Goal: Transaction & Acquisition: Purchase product/service

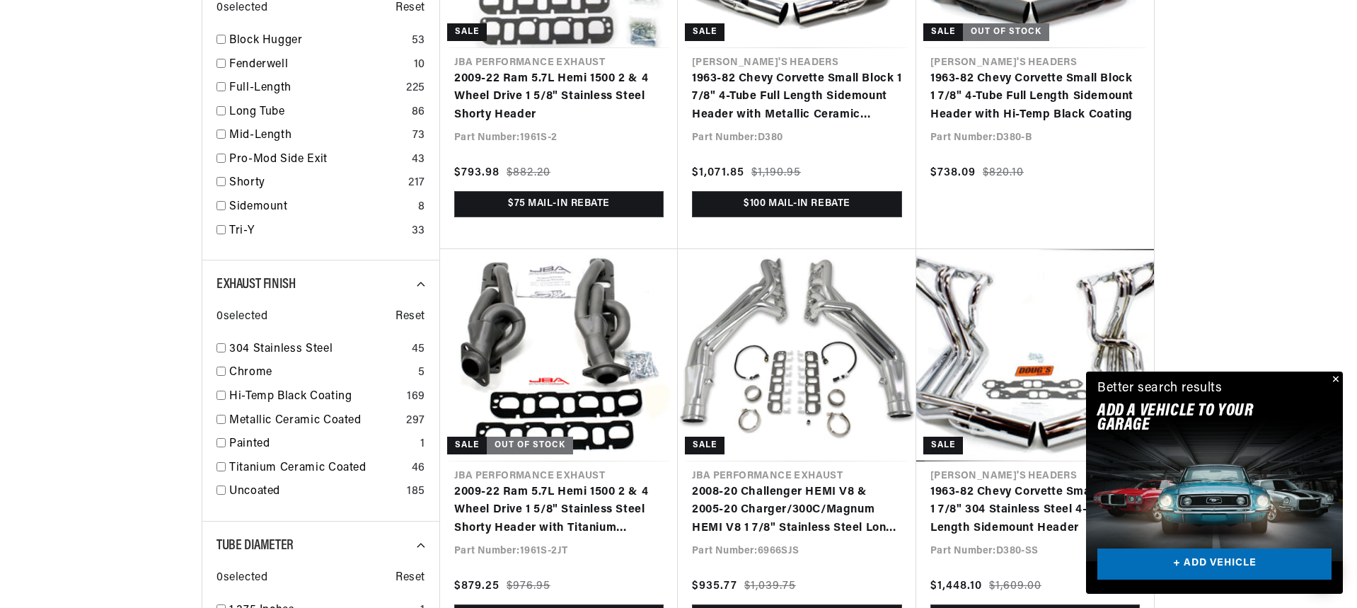
scroll to position [0, 1513]
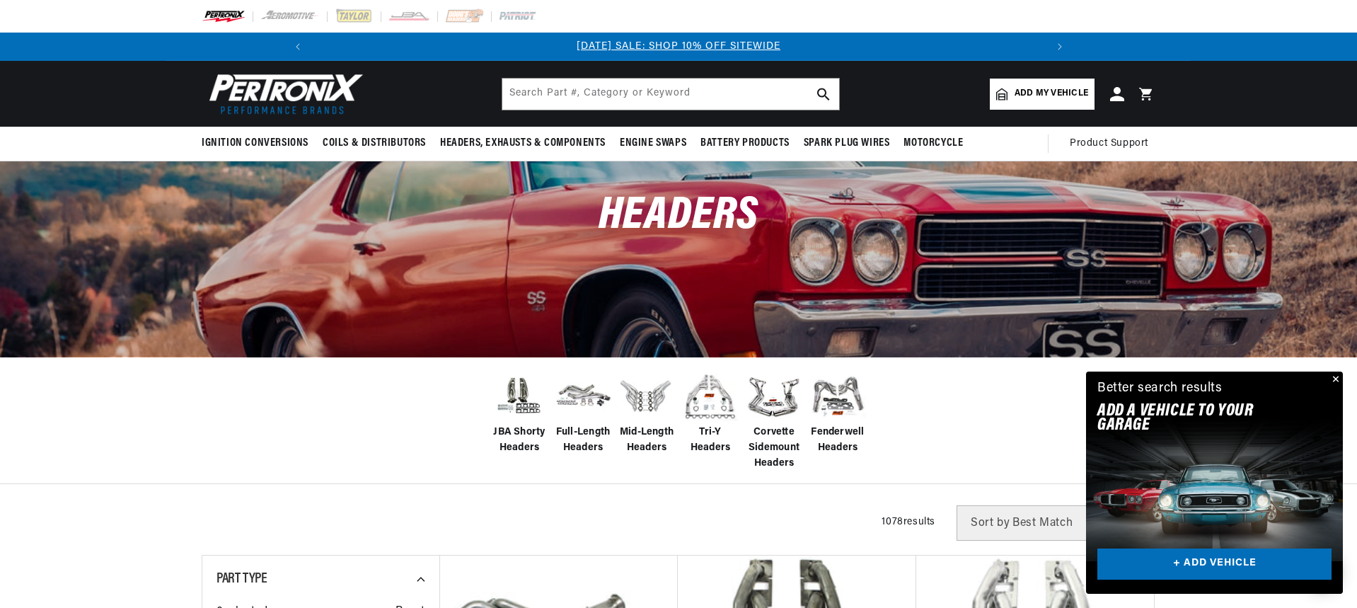
click at [1040, 96] on span "Add my vehicle" at bounding box center [1052, 93] width 74 height 13
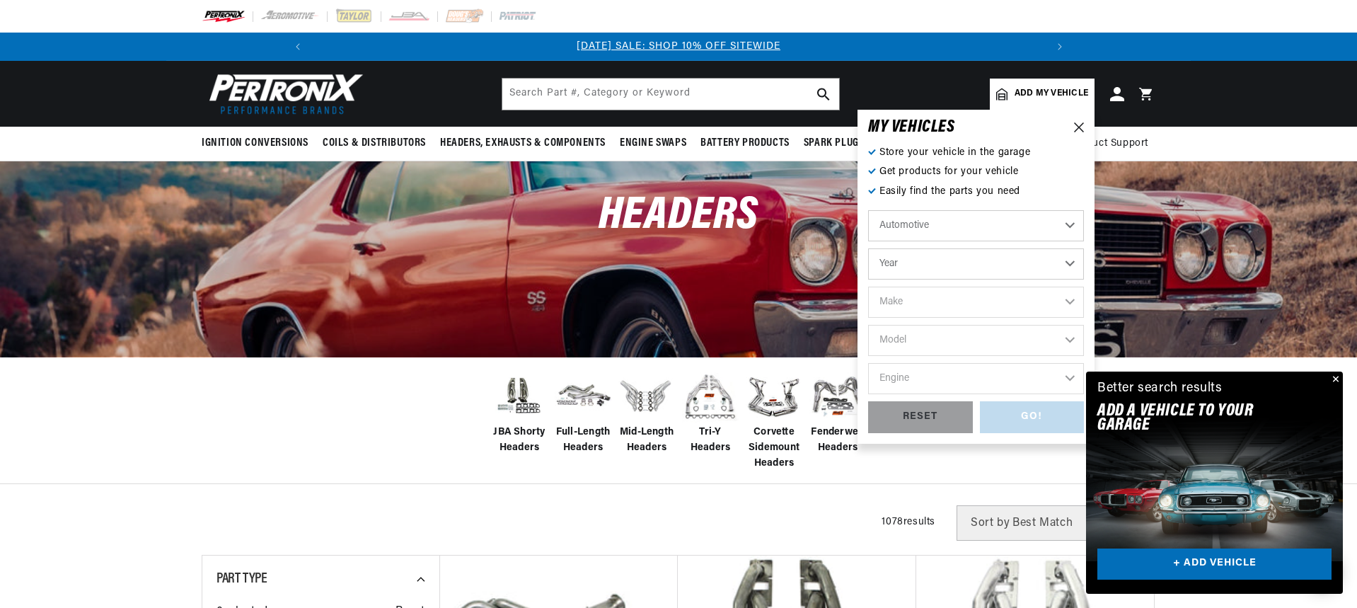
click at [909, 265] on select "Year 2022 2021 2020 2019 2018 2017 2016 2015 2014 2013 2012 2011 2010 2009 2008…" at bounding box center [976, 263] width 216 height 31
select select "1989"
click at [868, 248] on select "Year 2022 2021 2020 2019 2018 2017 2016 2015 2014 2013 2012 2011 2010 2009 2008…" at bounding box center [976, 263] width 216 height 31
select select "1989"
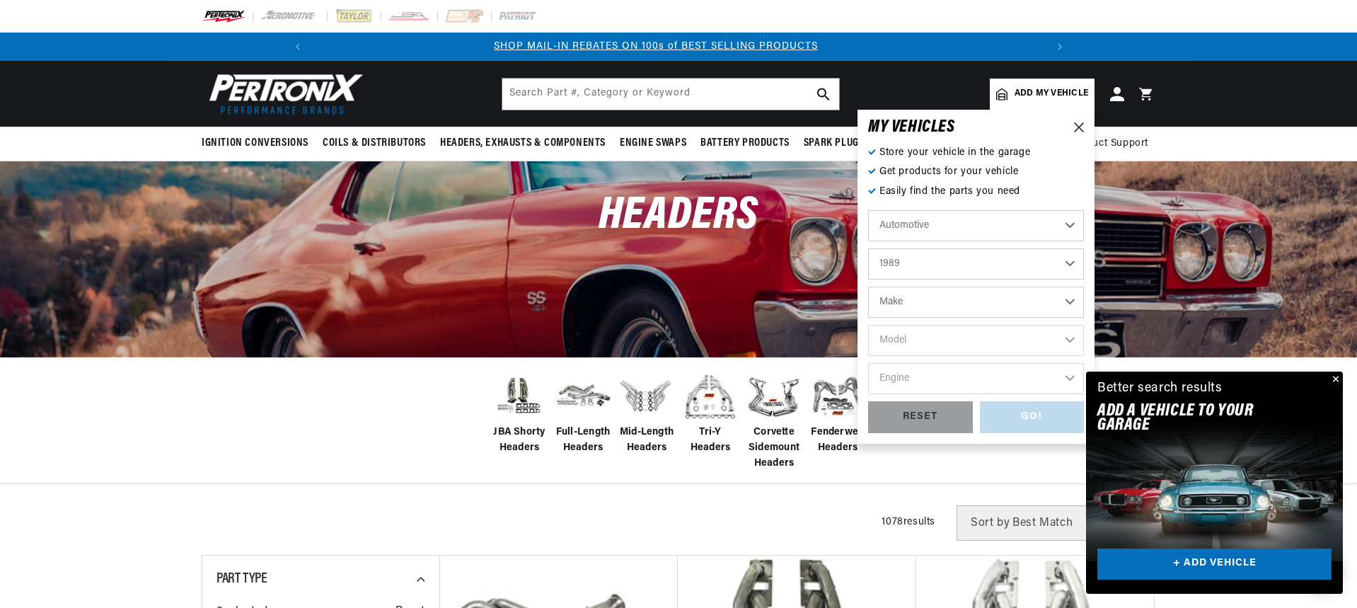
click at [896, 299] on select "Make Buick Cadillac Chevrolet Chrysler Dodge Eagle Ford GMC Hyundai Isuzu Jeep …" at bounding box center [976, 302] width 216 height 31
select select "Chevrolet"
click at [868, 287] on select "Make Buick Cadillac Chevrolet Chrysler Dodge Eagle Ford GMC Hyundai Isuzu Jeep …" at bounding box center [976, 302] width 216 height 31
select select "Chevrolet"
click at [909, 342] on select "Model Astro B60 Blazer C50 C60 C70 C1500 C2500 C3500 Camaro Caprice Corvette G1…" at bounding box center [976, 340] width 216 height 31
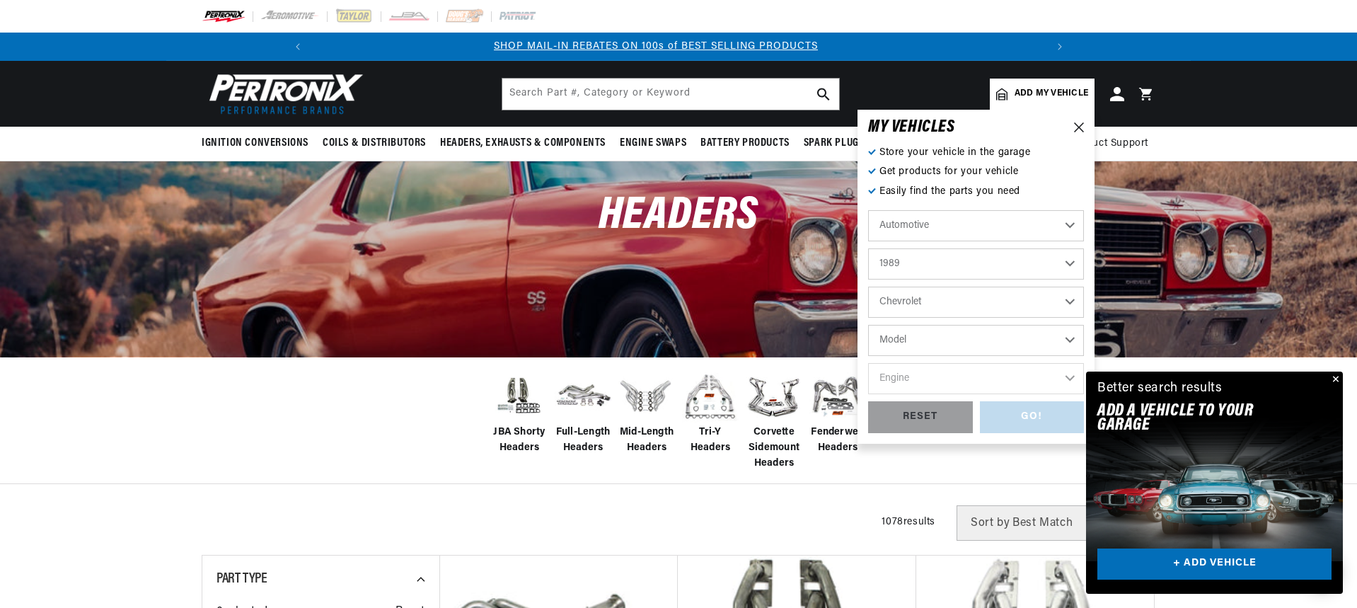
select select "Camaro"
click at [868, 325] on select "Model Astro B60 Blazer C50 C60 C70 C1500 C2500 C3500 Camaro Caprice Corvette G1…" at bounding box center [976, 340] width 216 height 31
select select "Camaro"
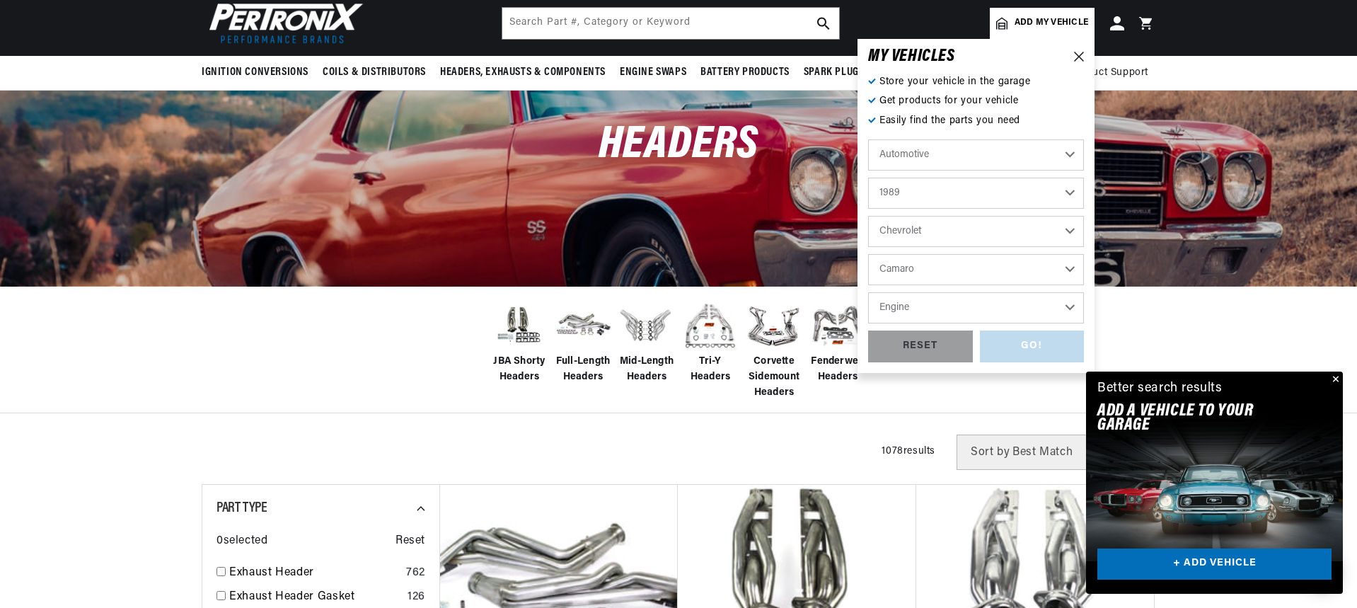
click at [910, 306] on select "Engine 2.8L 5.0L 5.7L" at bounding box center [976, 307] width 216 height 31
click at [913, 188] on select "2022 2021 2020 2019 2018 2017 2016 2015 2014 2013 2012 2011 2010 2009 2008 2007…" at bounding box center [976, 193] width 216 height 31
click at [868, 178] on select "2022 2021 2020 2019 2018 2017 2016 2015 2014 2013 2012 2011 2010 2009 2008 2007…" at bounding box center [976, 193] width 216 height 31
select select "1998"
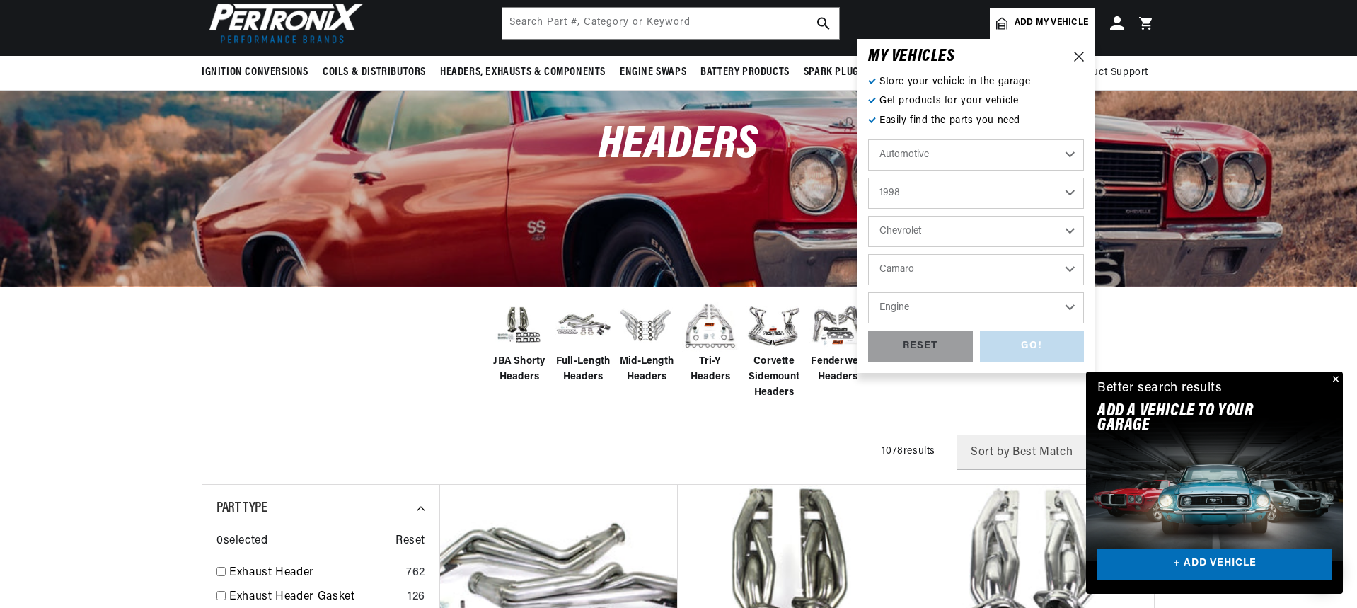
click at [904, 311] on select "Engine 3.8L 5.7L" at bounding box center [976, 307] width 216 height 31
select select "5.7L"
click at [868, 292] on select "Engine 3.8L 5.7L" at bounding box center [976, 307] width 216 height 31
select select "5.7L"
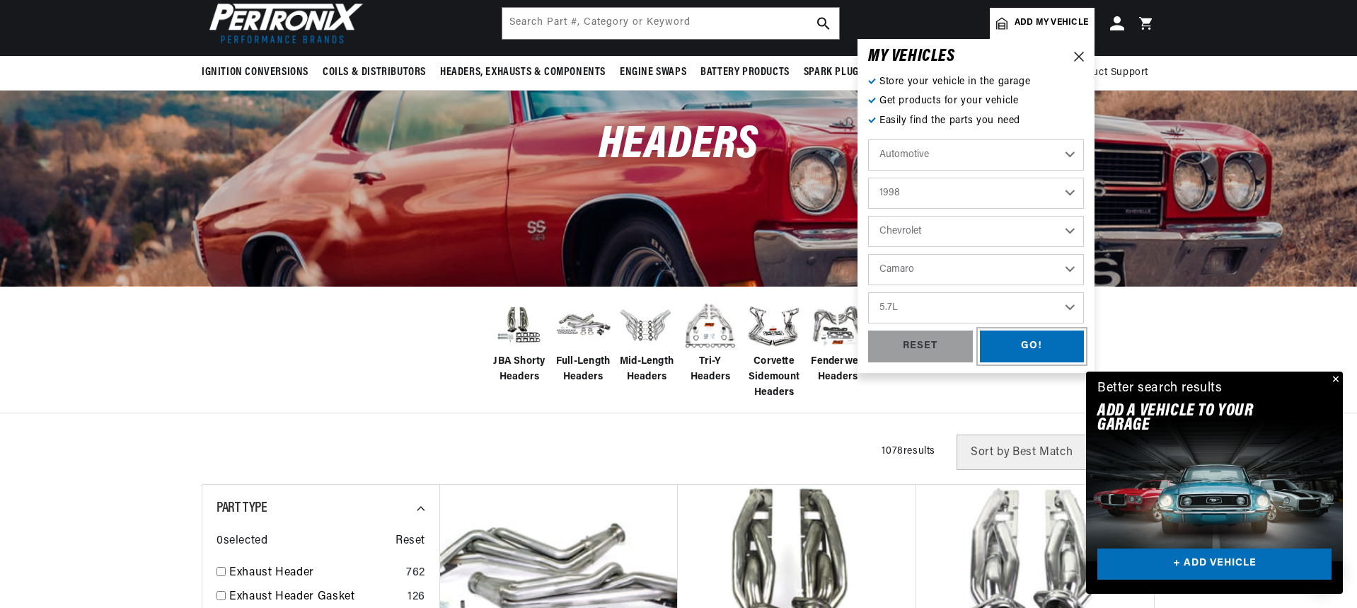
click at [1013, 347] on div "GO!" at bounding box center [1032, 346] width 105 height 32
